Goal: Task Accomplishment & Management: Manage account settings

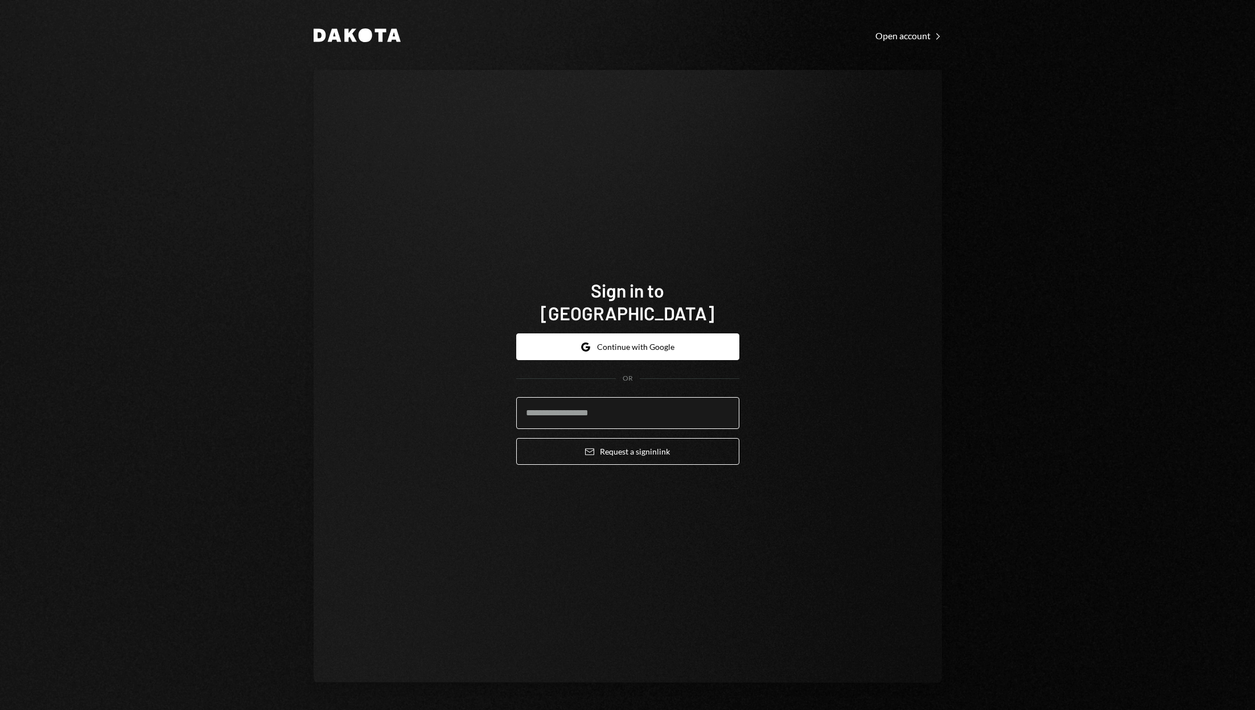
click at [565, 409] on input "email" at bounding box center [627, 413] width 223 height 32
type input "**********"
click at [623, 446] on button "Email Request a sign in link" at bounding box center [627, 451] width 223 height 27
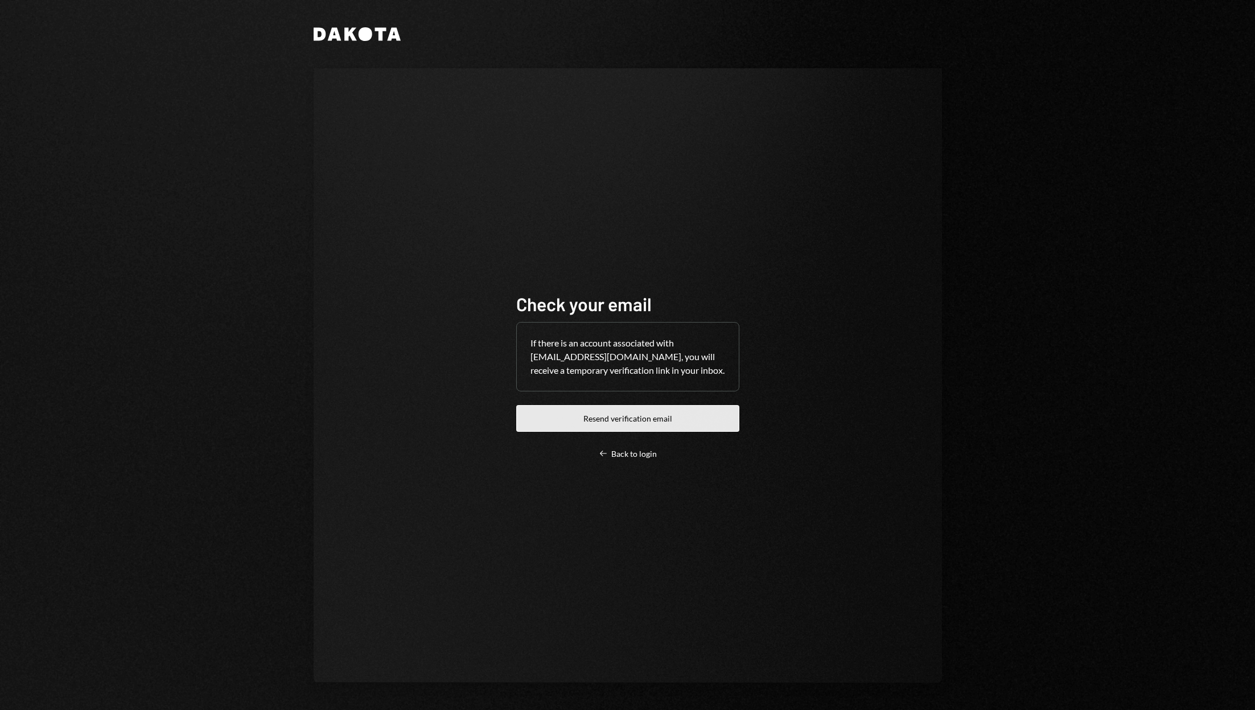
click at [624, 426] on button "Resend verification email" at bounding box center [627, 418] width 223 height 27
